Goal: Information Seeking & Learning: Learn about a topic

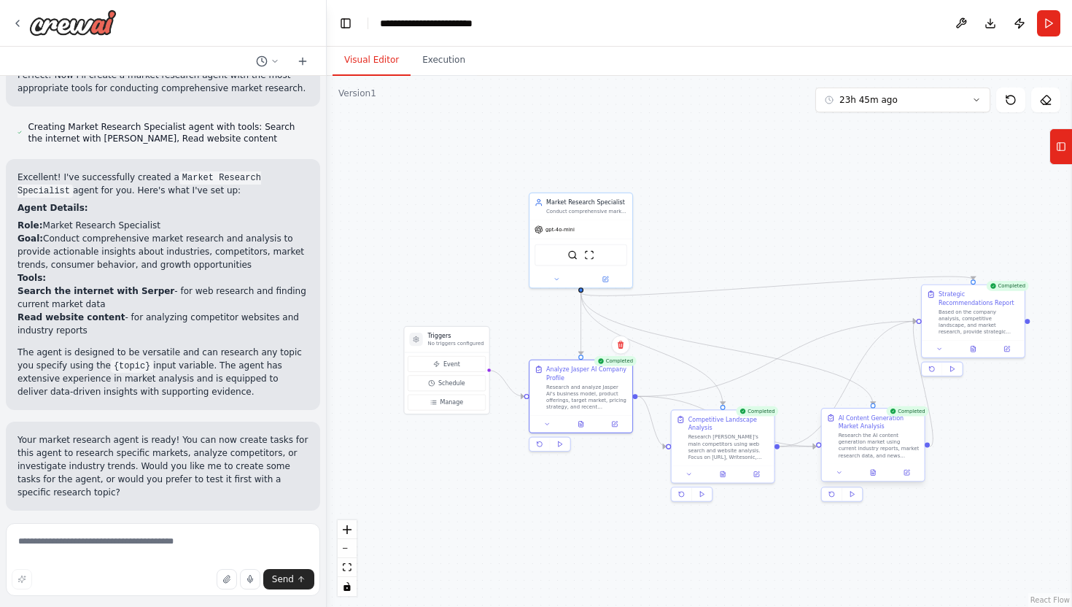
click at [860, 437] on div "Research the AI content generation market using current industry reports, marke…" at bounding box center [879, 445] width 81 height 27
click at [584, 428] on div at bounding box center [581, 422] width 103 height 17
click at [583, 422] on icon at bounding box center [581, 422] width 4 height 6
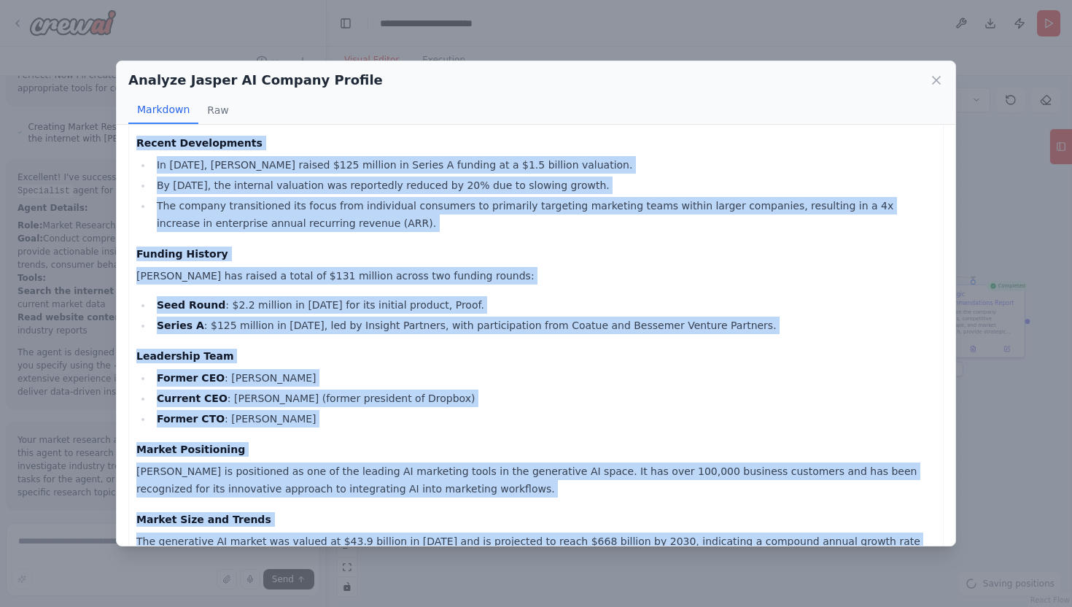
scroll to position [1002, 0]
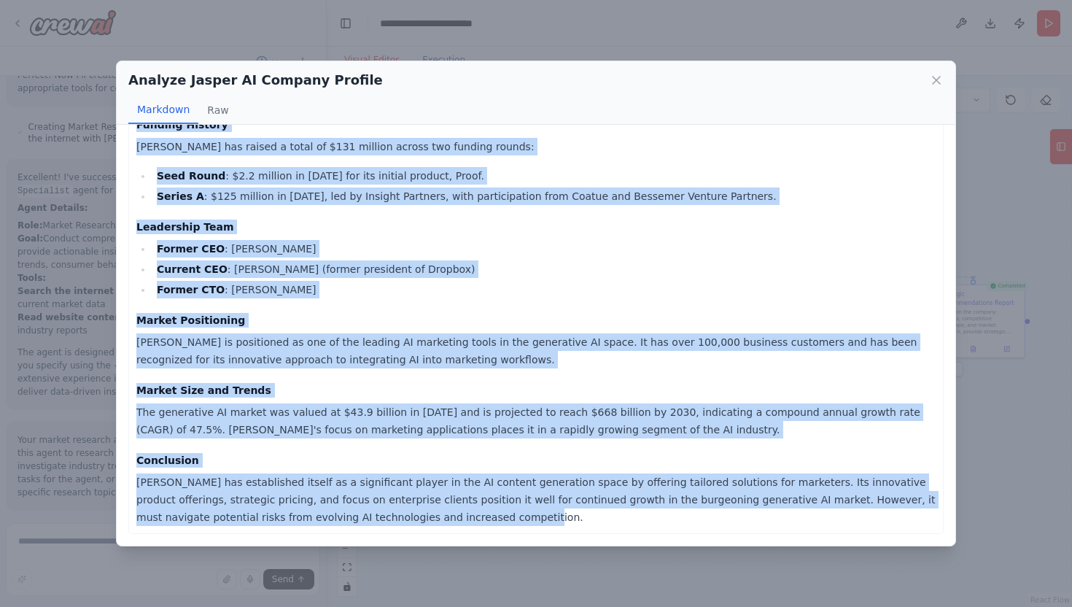
drag, startPoint x: 135, startPoint y: 176, endPoint x: 452, endPoint y: 606, distance: 534.7
click at [452, 606] on div "Analyze Jasper AI Company Profile Markdown Raw Jasper AI Company Profile Report…" at bounding box center [536, 303] width 1072 height 607
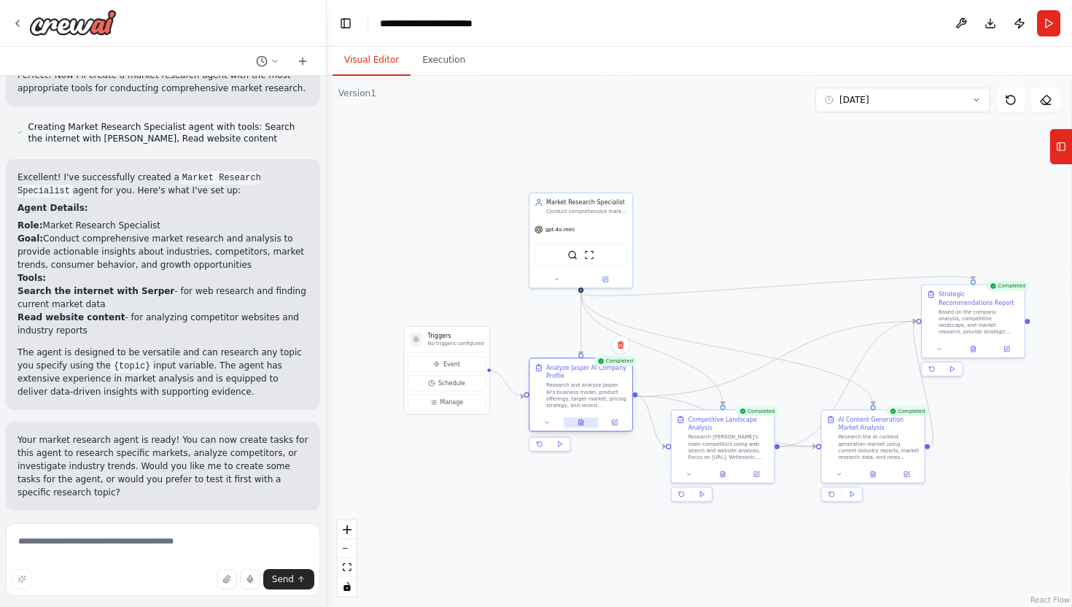
click at [584, 421] on icon at bounding box center [581, 422] width 7 height 7
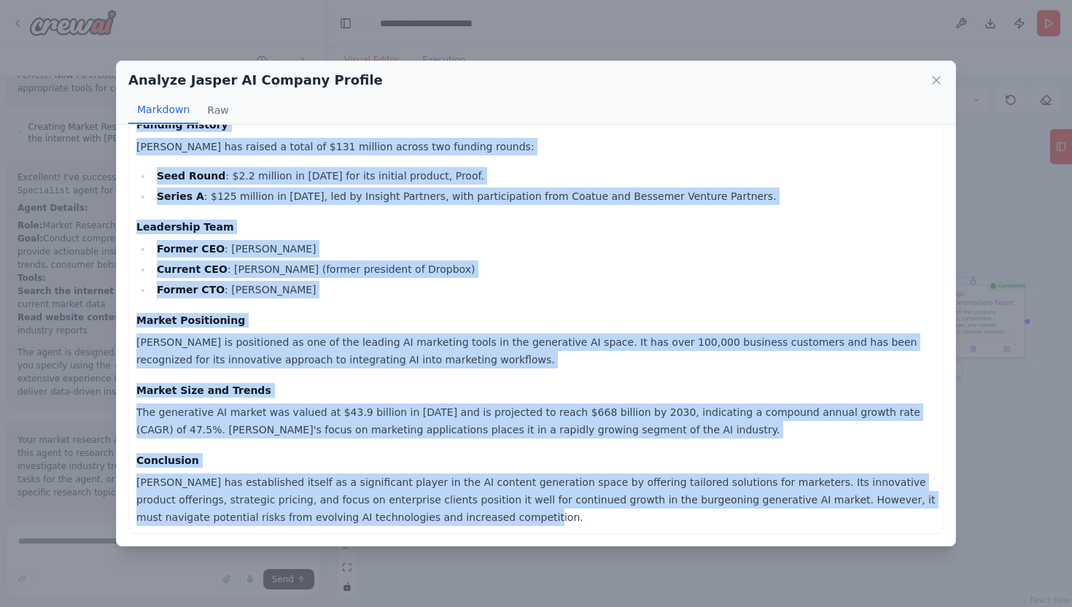
drag, startPoint x: 136, startPoint y: 179, endPoint x: 419, endPoint y: 523, distance: 445.3
copy div "Company Overview Name : [PERSON_NAME] Founded : [DATE] Headquarters : [GEOGRAPH…"
